Goal: Task Accomplishment & Management: Use online tool/utility

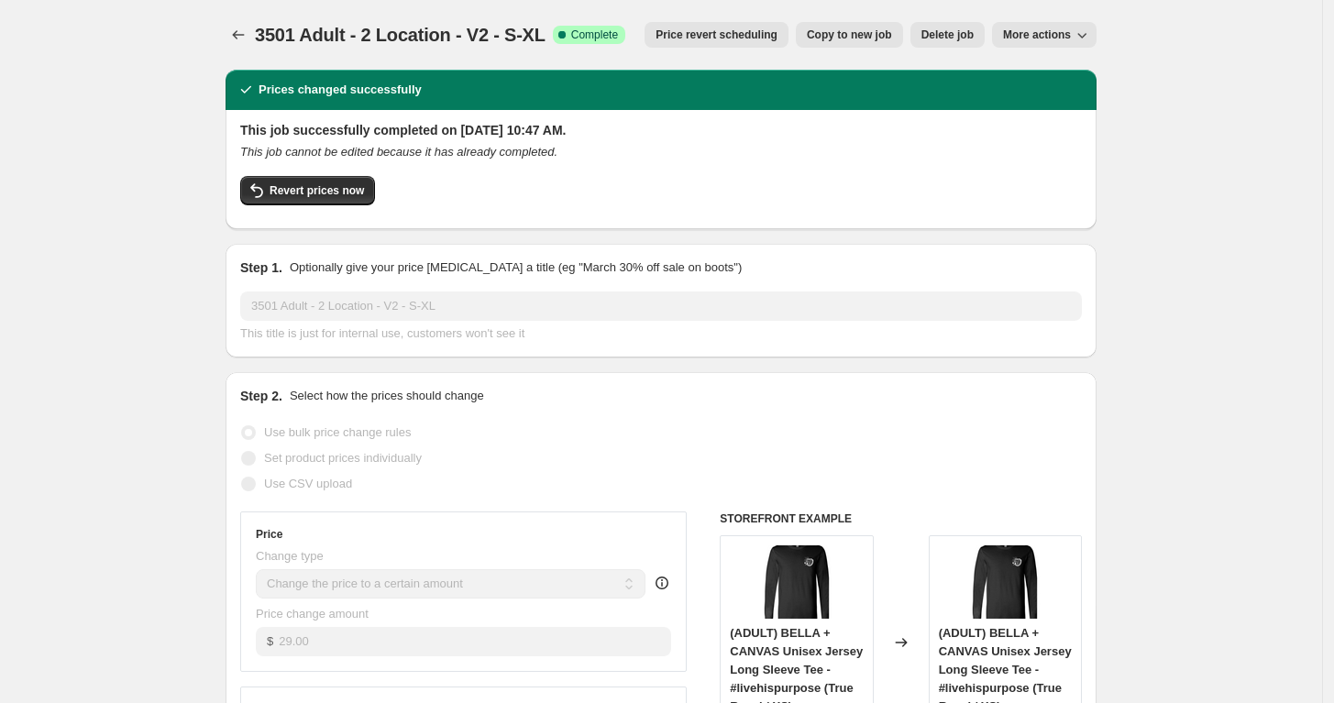
select select "remove"
select select "tag"
select select "title"
select select "not_equal"
select select "title"
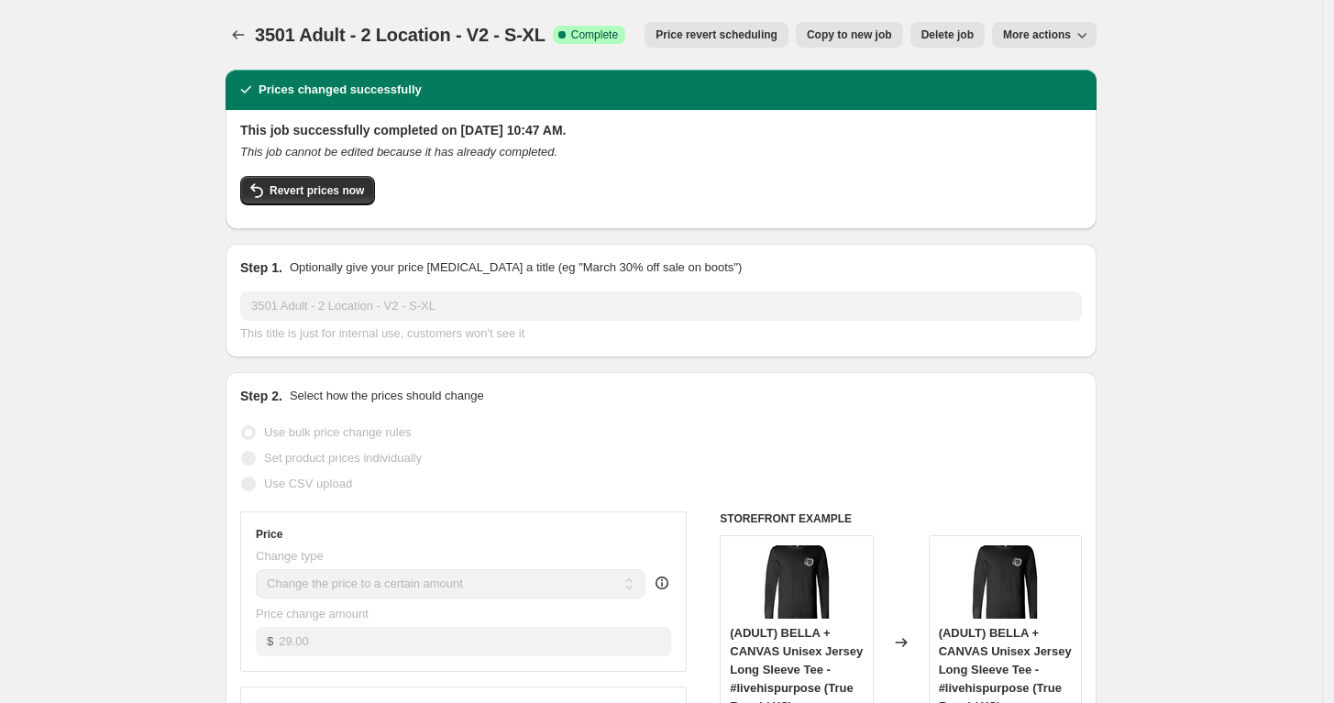
select select "not_equal"
select select "title"
select select "not_equal"
select select "title"
select select "not_equal"
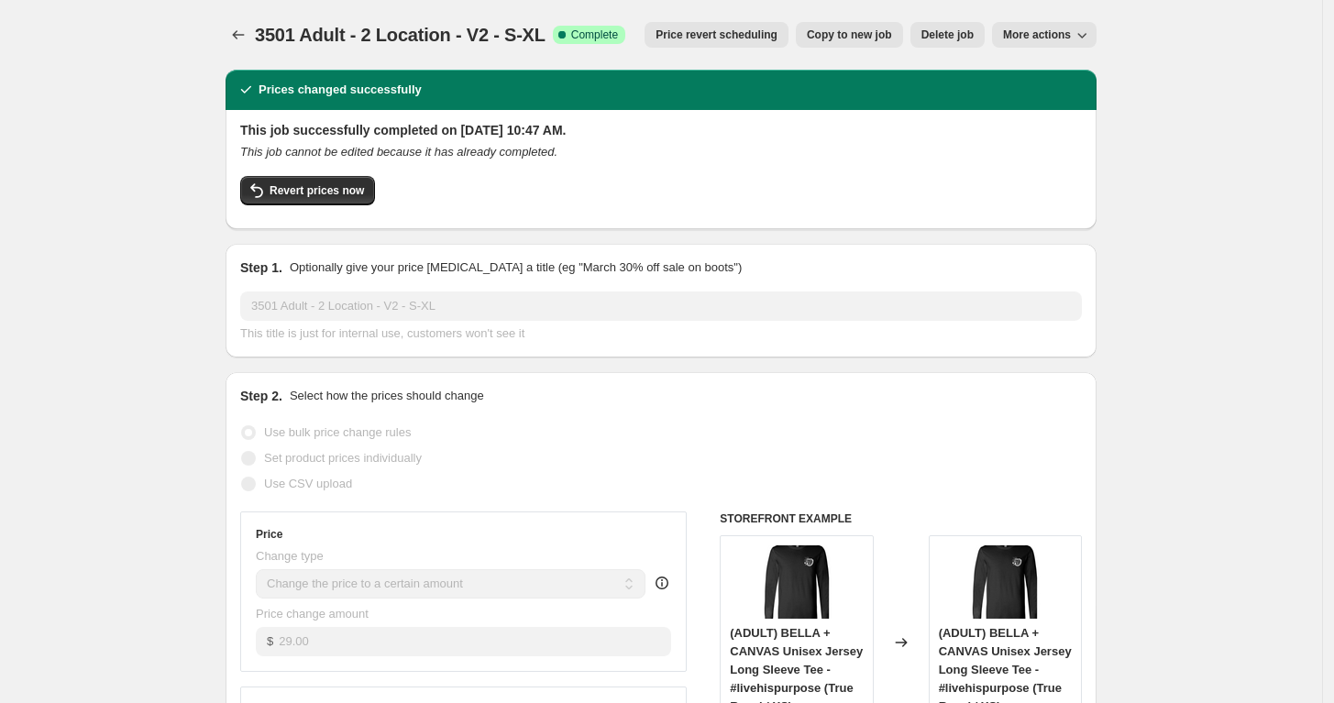
select select "title"
select select "not_equal"
select select "remove"
select select "tag"
select select "title"
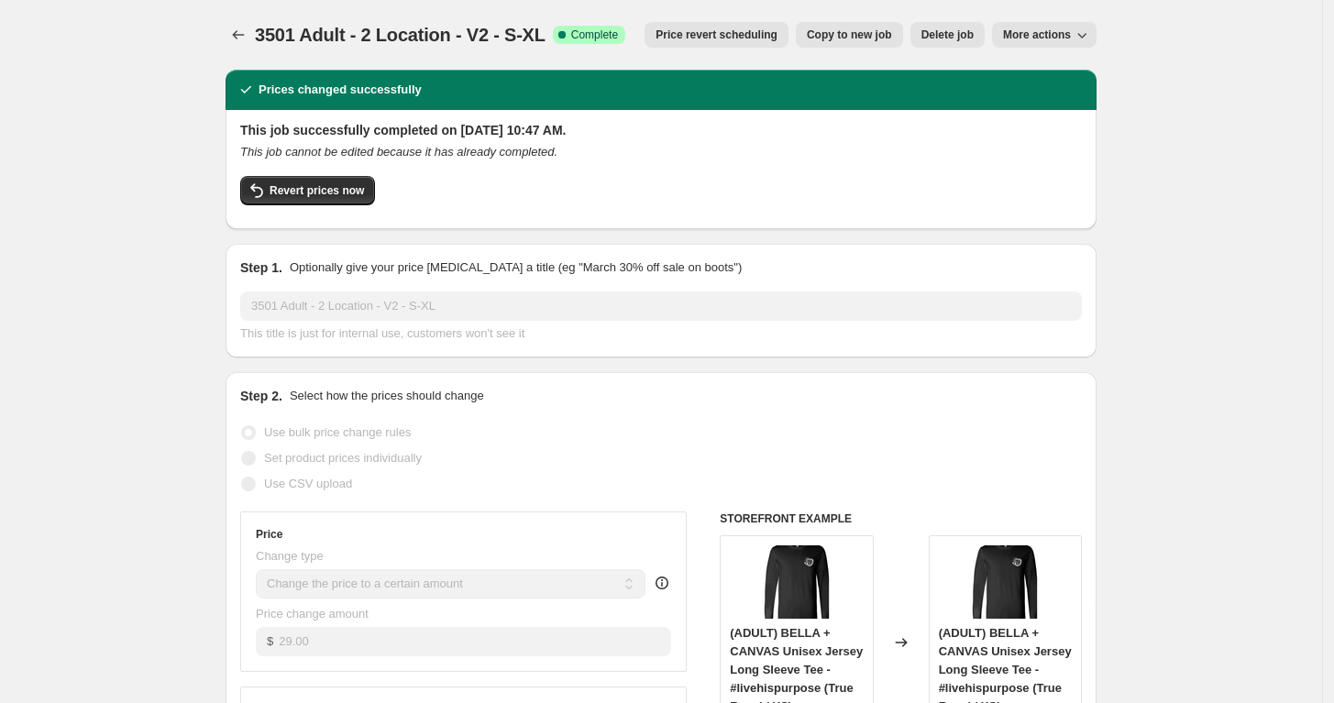
select select "not_equal"
select select "title"
select select "not_equal"
select select "title"
select select "not_equal"
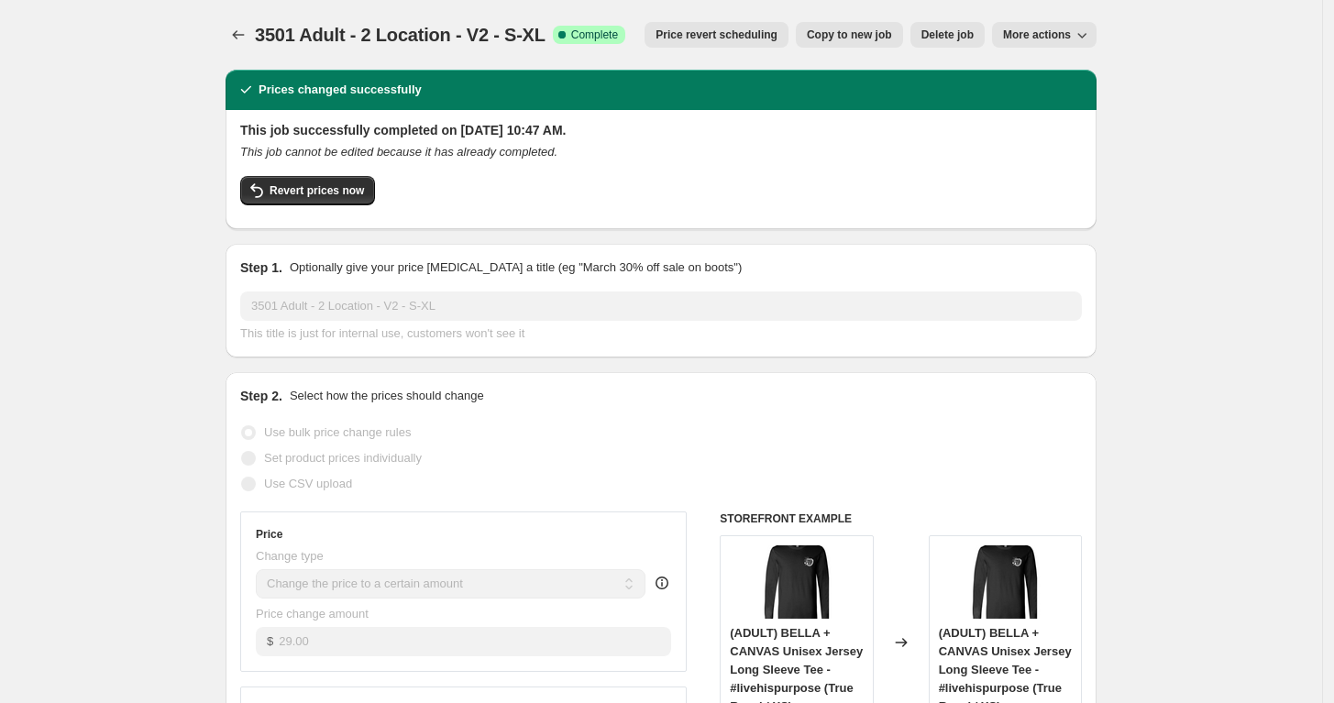
select select "title"
select select "not_equal"
select select "title"
select select "not_equal"
